Goal: Find specific page/section: Find specific page/section

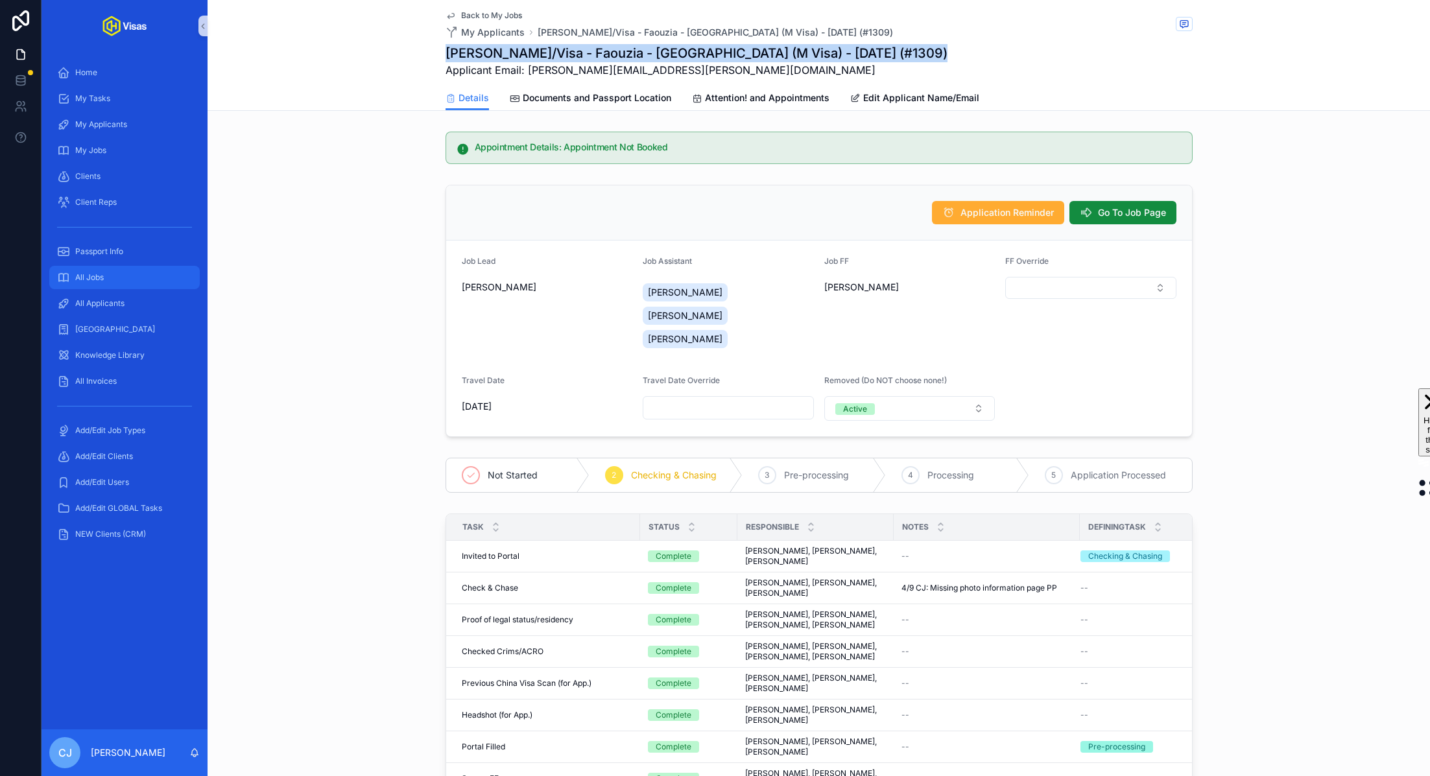
click at [105, 285] on div "All Jobs" at bounding box center [124, 277] width 135 height 21
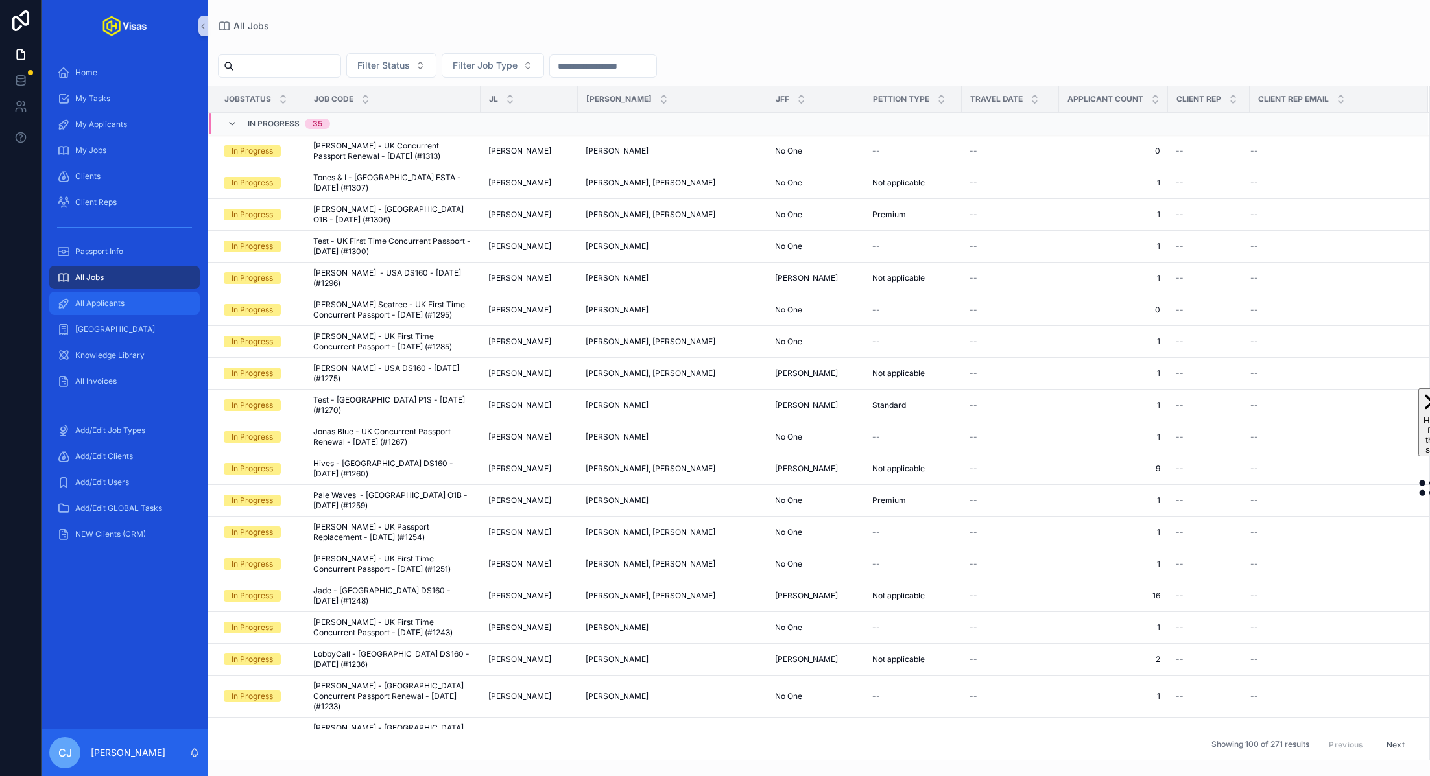
click at [96, 309] on div "All Applicants" at bounding box center [124, 303] width 135 height 21
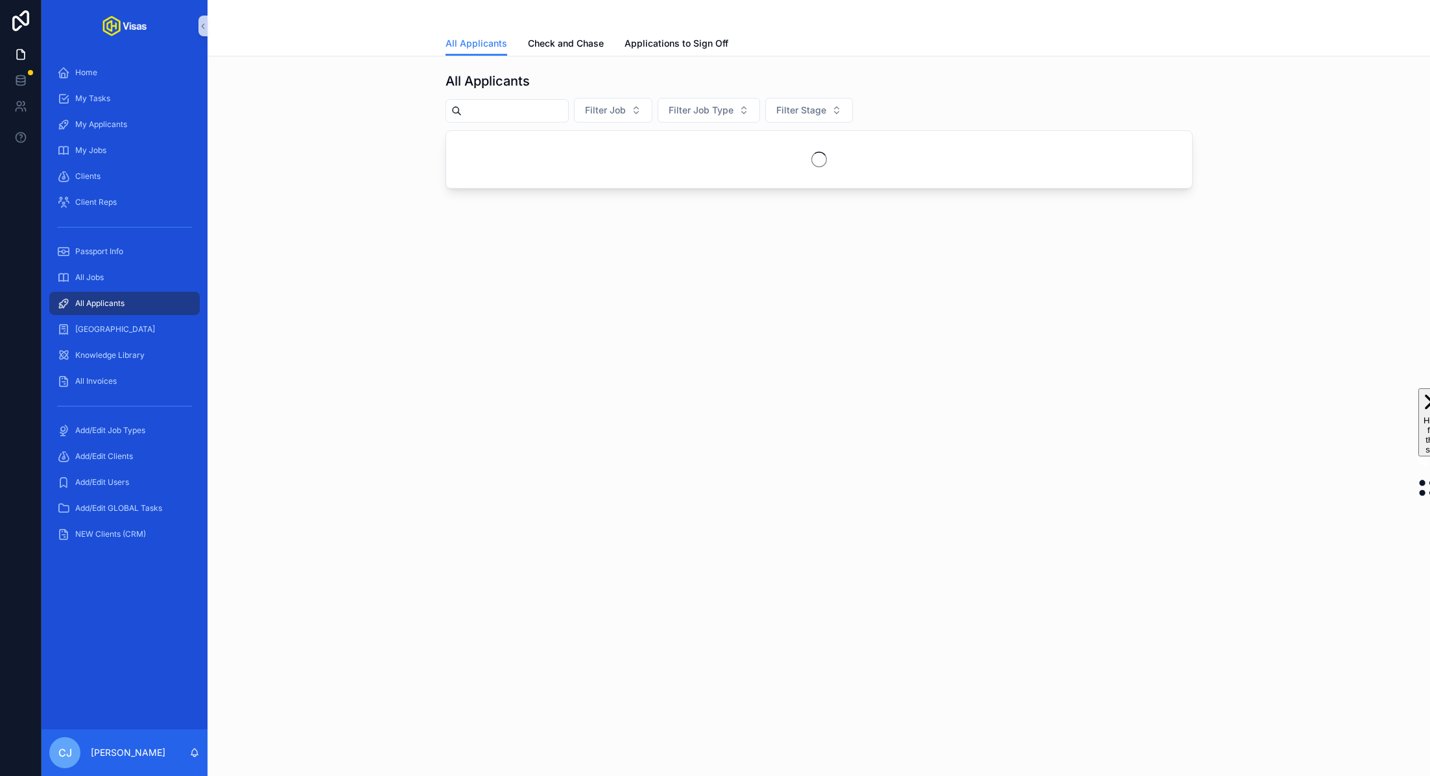
click at [508, 115] on input "scrollable content" at bounding box center [515, 111] width 106 height 18
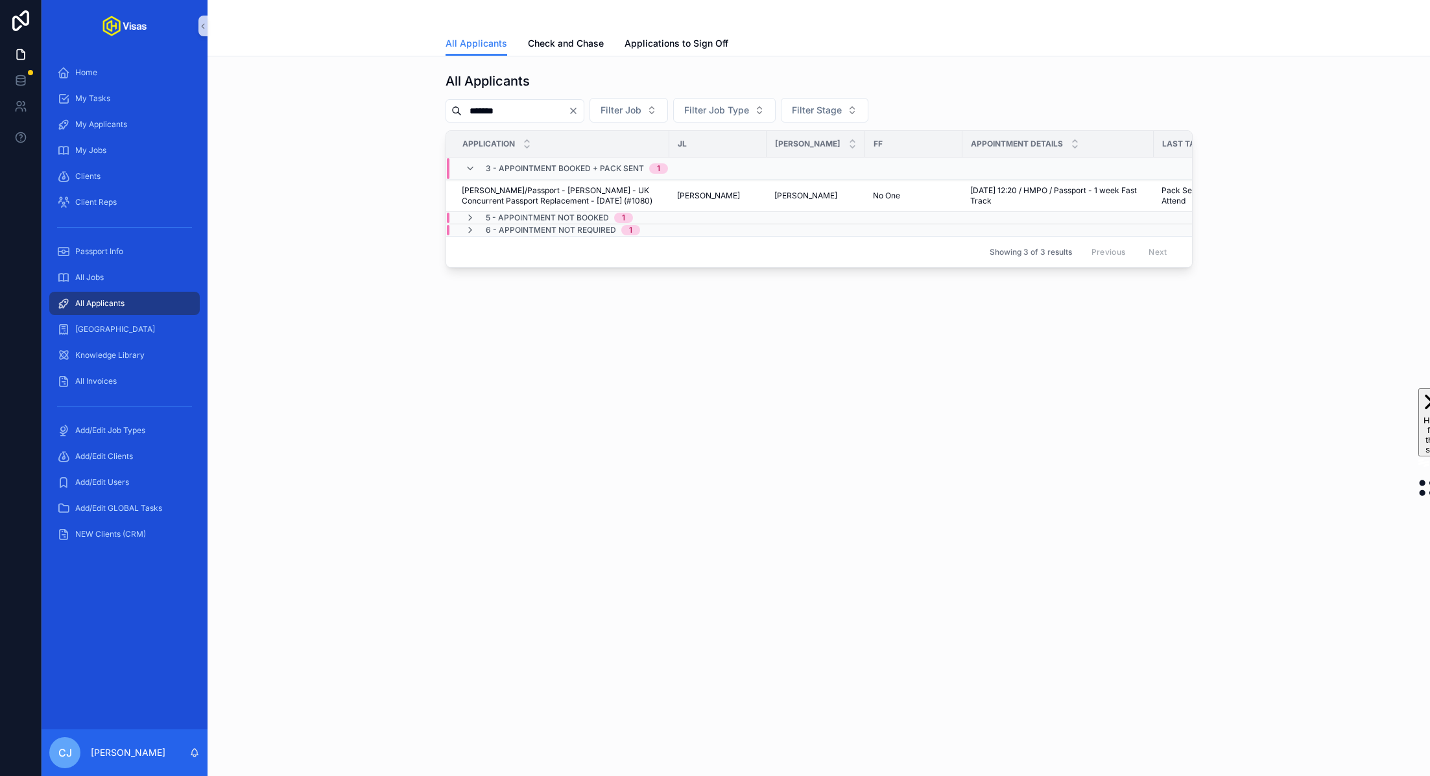
type input "*******"
click at [506, 215] on span "5 - Appointment NOT Booked" at bounding box center [547, 218] width 123 height 10
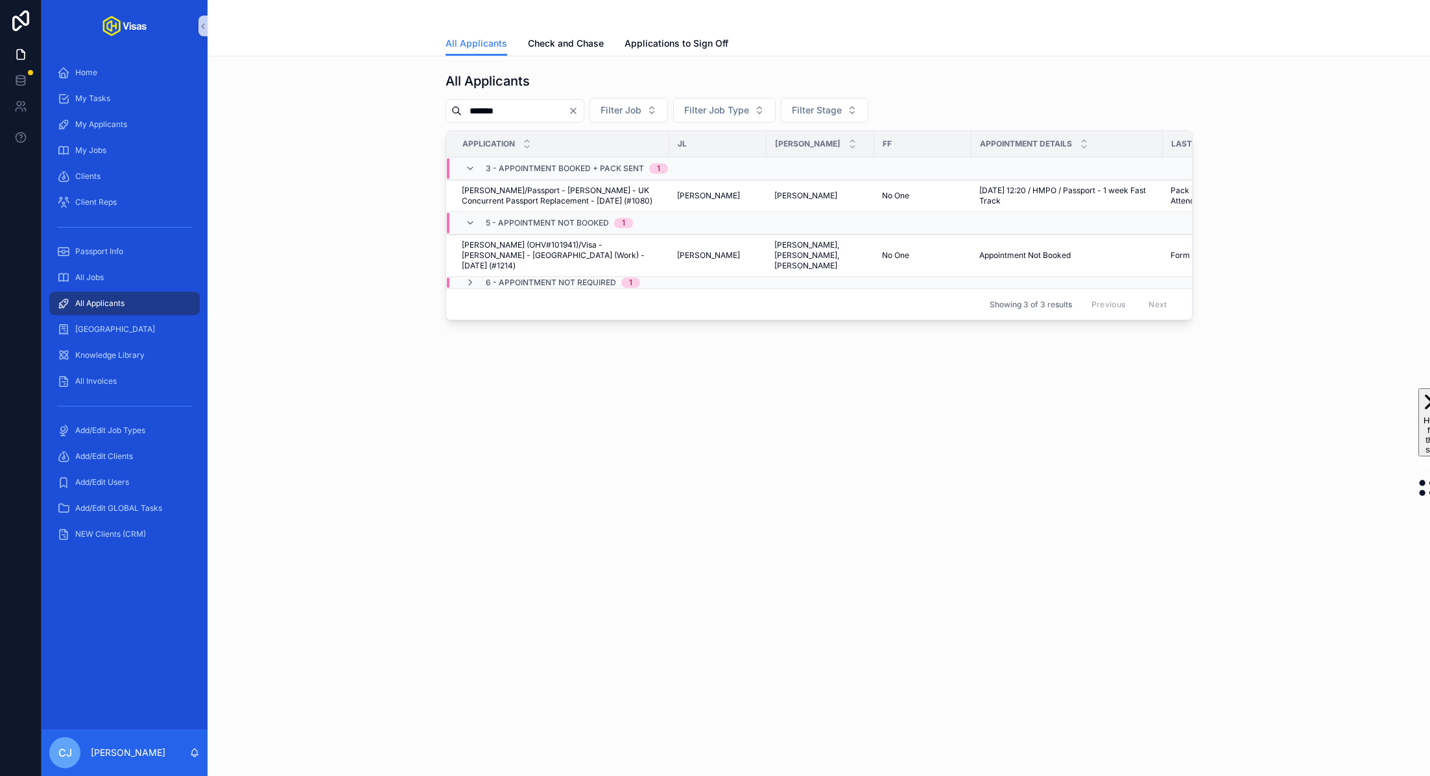
click at [512, 284] on span "6 - Appointment Not Required" at bounding box center [551, 282] width 130 height 10
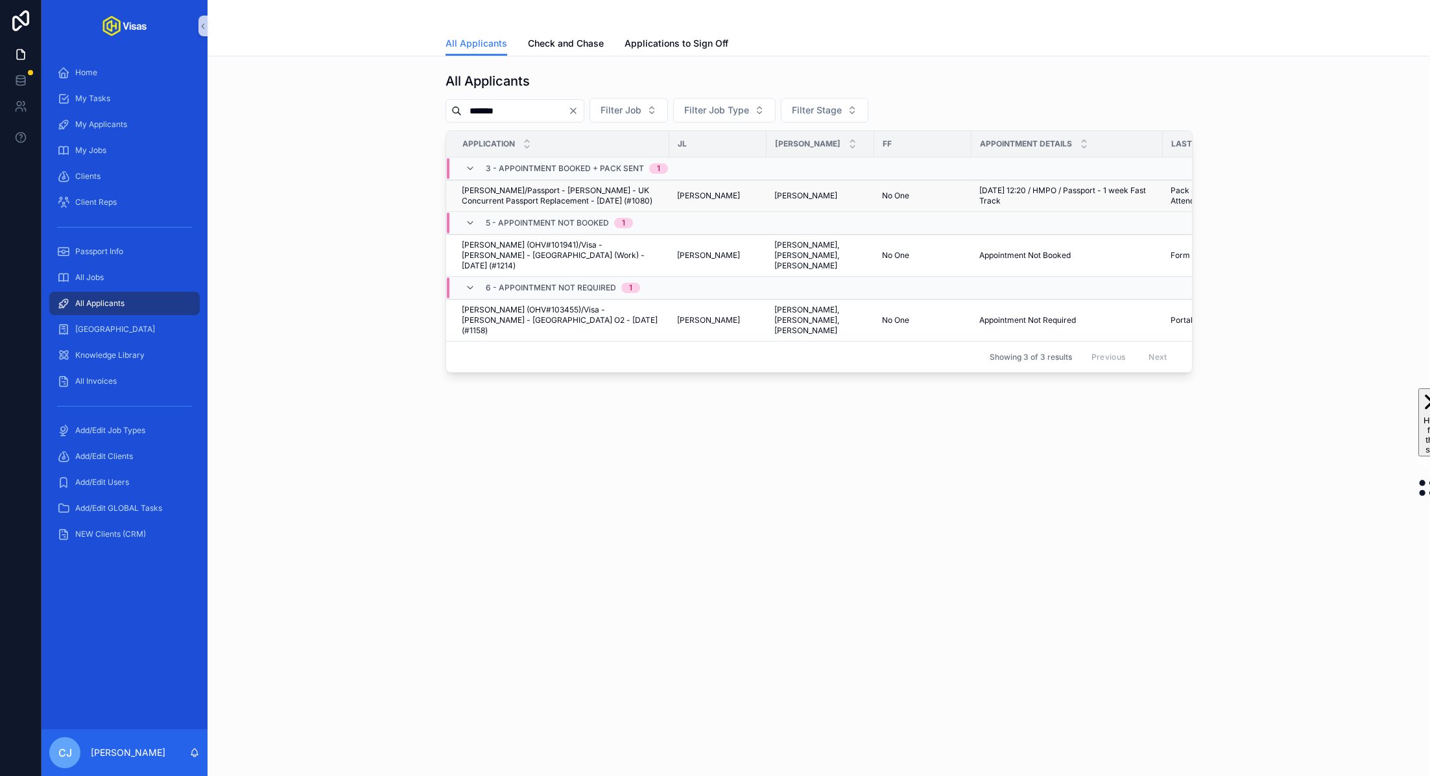
click at [481, 202] on span "[PERSON_NAME]/Passport - [PERSON_NAME] - UK Concurrent Passport Replacement - […" at bounding box center [562, 195] width 200 height 21
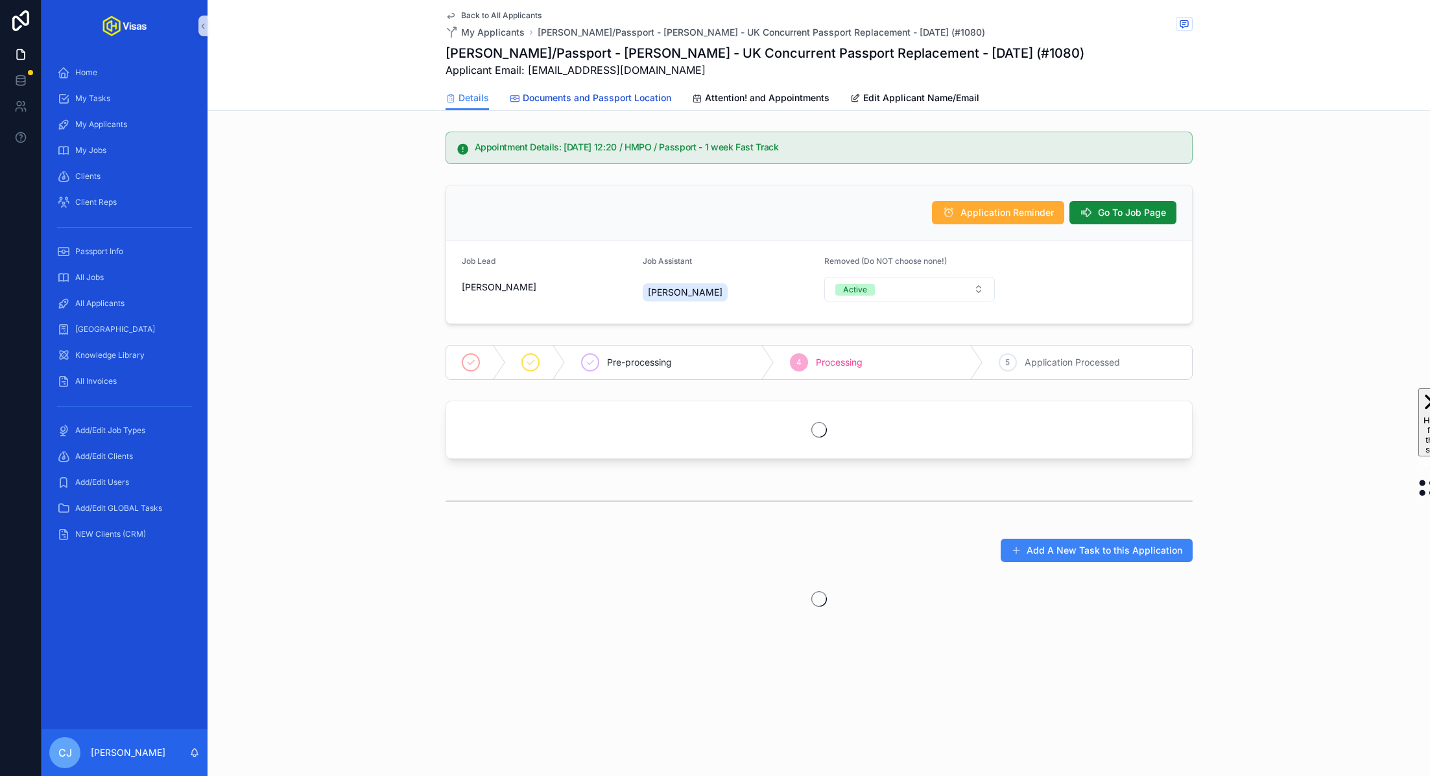
click at [636, 99] on span "Documents and Passport Location" at bounding box center [597, 97] width 148 height 13
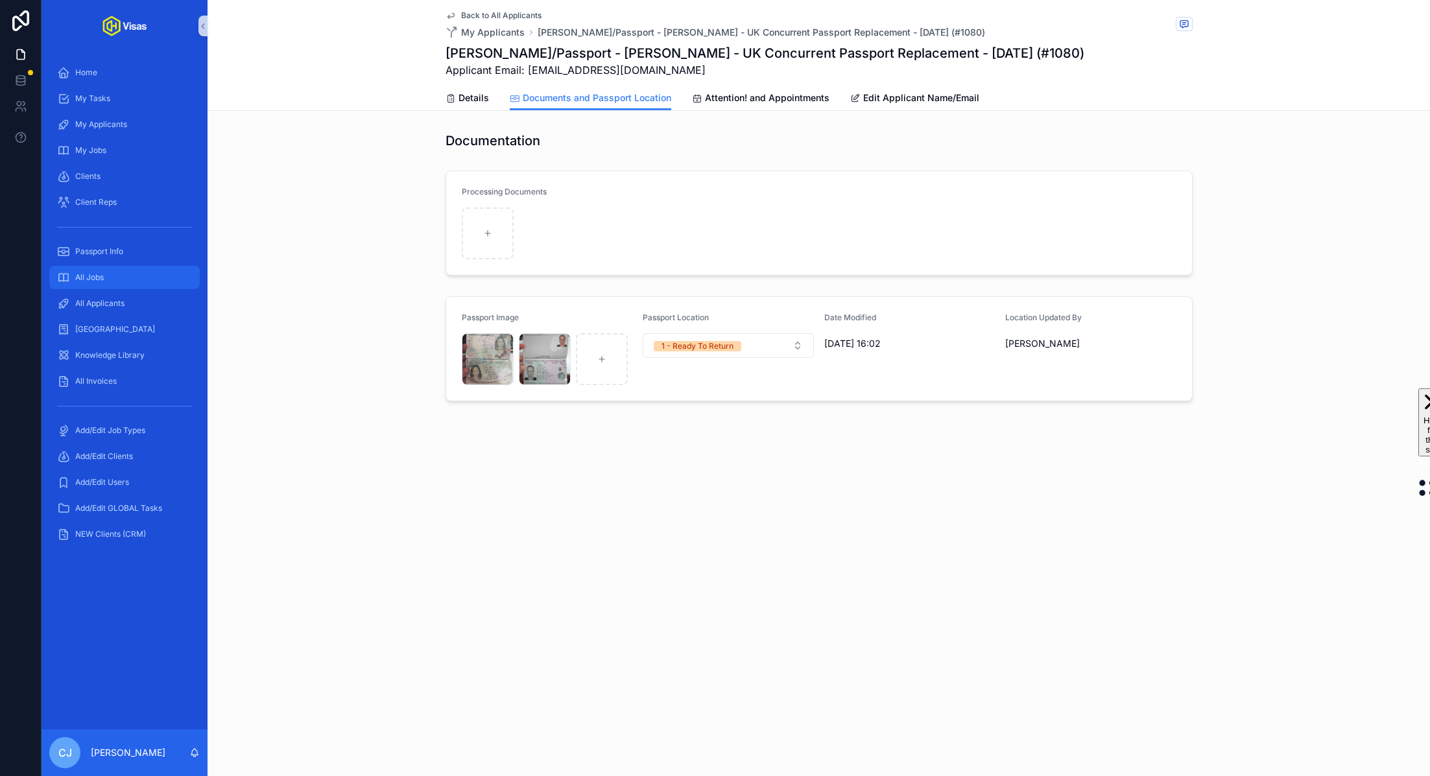
click at [109, 277] on div "All Jobs" at bounding box center [124, 277] width 135 height 21
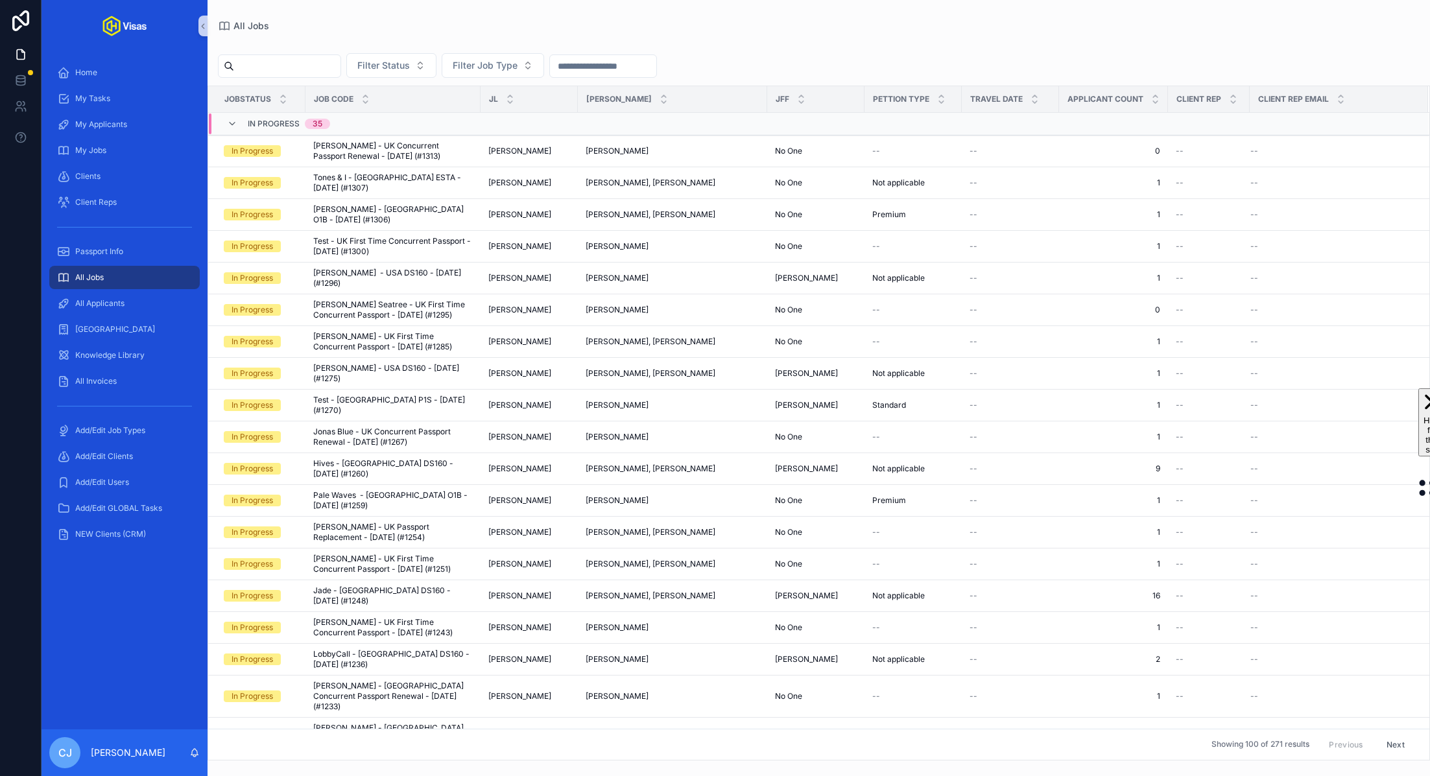
click at [318, 69] on input "scrollable content" at bounding box center [287, 66] width 106 height 18
drag, startPoint x: 109, startPoint y: 277, endPoint x: 318, endPoint y: 69, distance: 294.8
click at [318, 69] on input "scrollable content" at bounding box center [287, 66] width 106 height 18
type input "***"
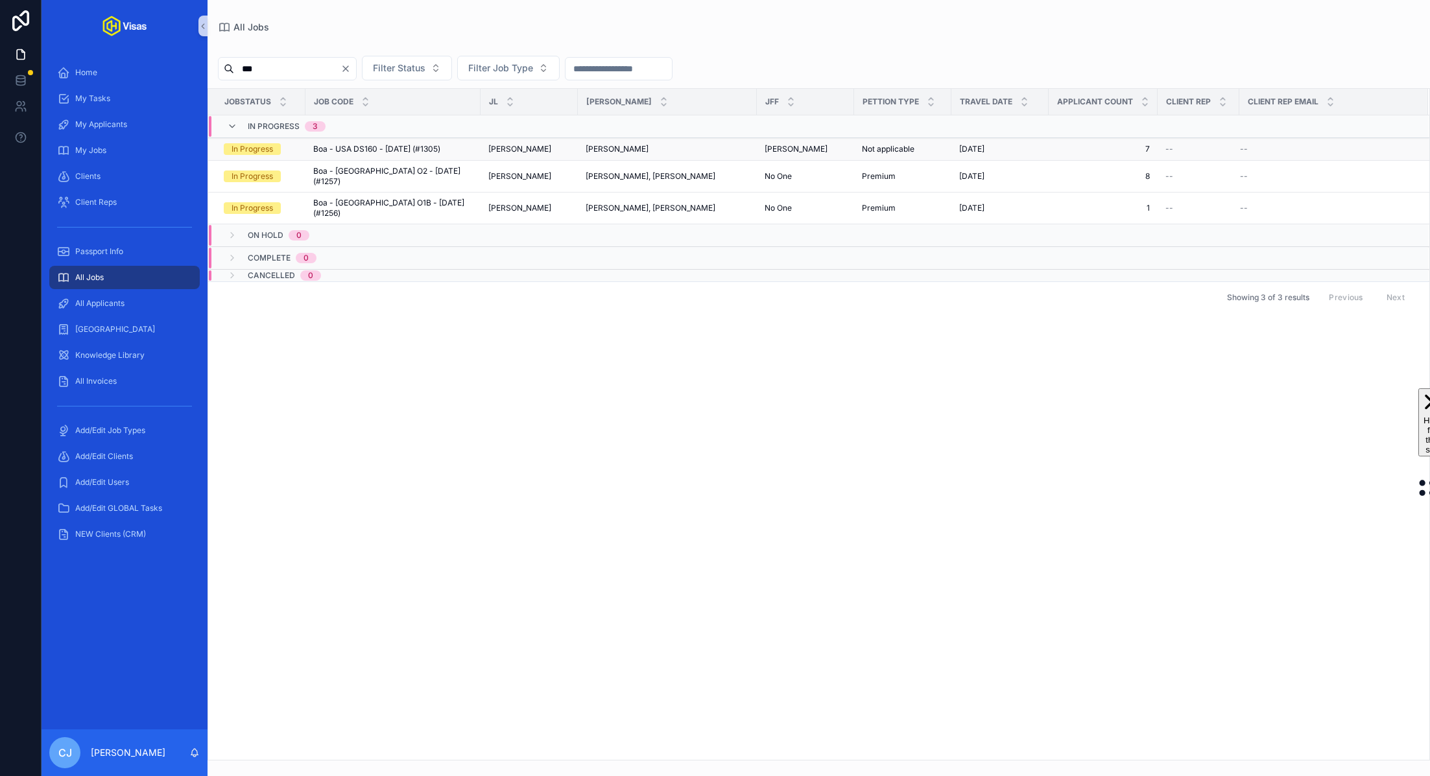
click at [394, 147] on span "Boa - USA DS160 - [DATE] (#1305)" at bounding box center [376, 149] width 127 height 10
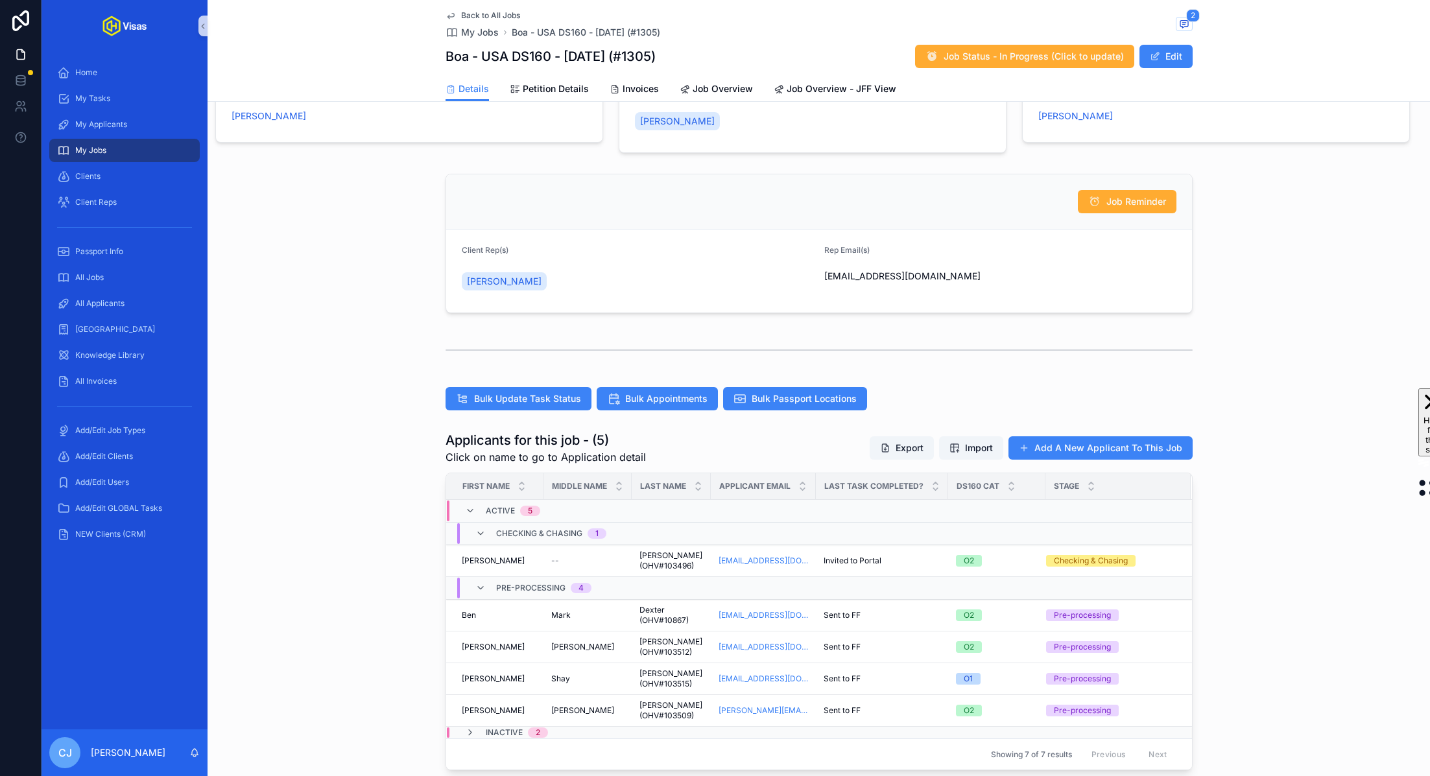
scroll to position [165, 0]
